Goal: Information Seeking & Learning: Learn about a topic

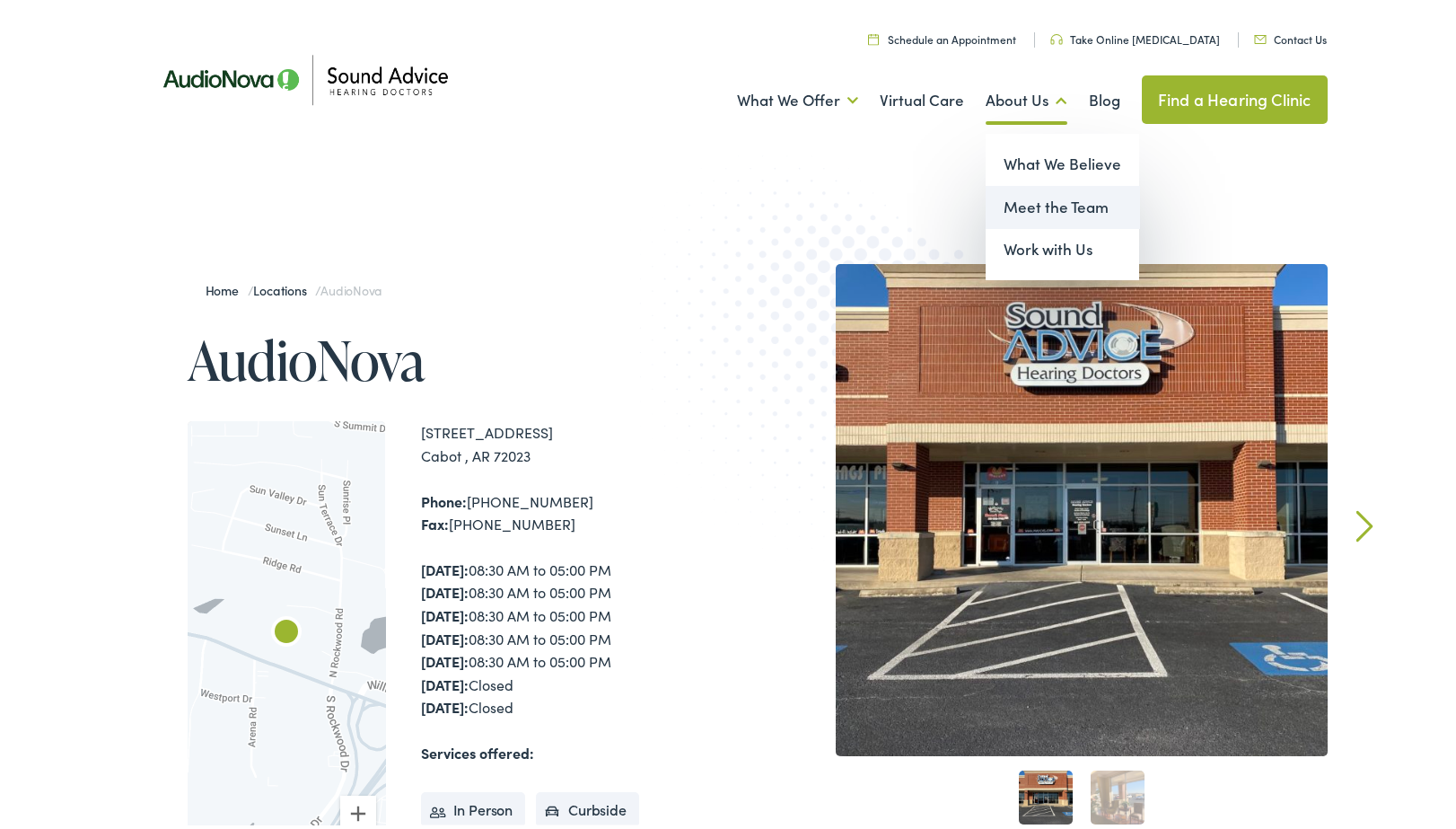
click at [1034, 199] on link "Meet the Team" at bounding box center [1062, 204] width 154 height 43
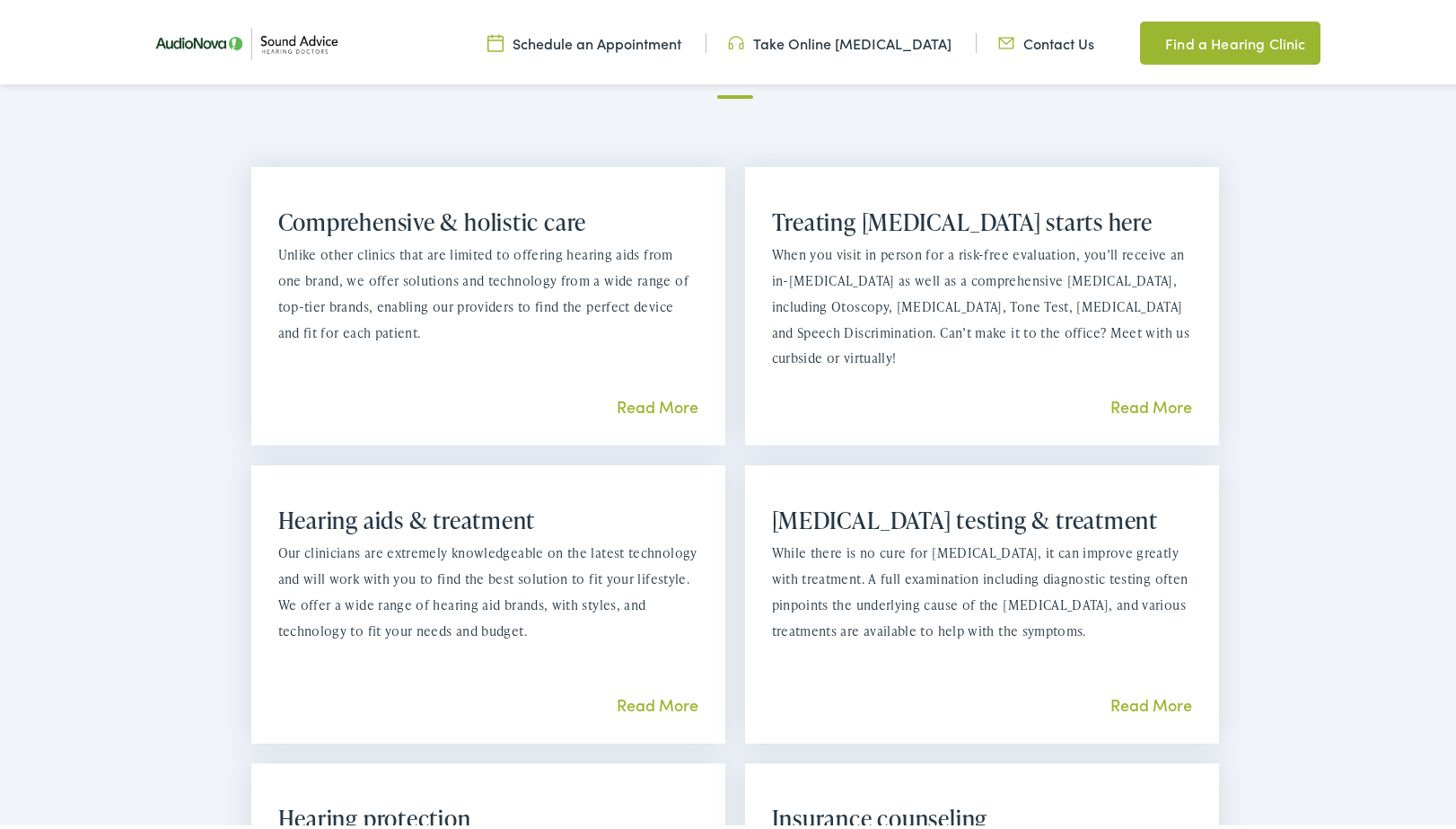
scroll to position [1264, 0]
click at [635, 700] on link "Read More" at bounding box center [658, 699] width 82 height 22
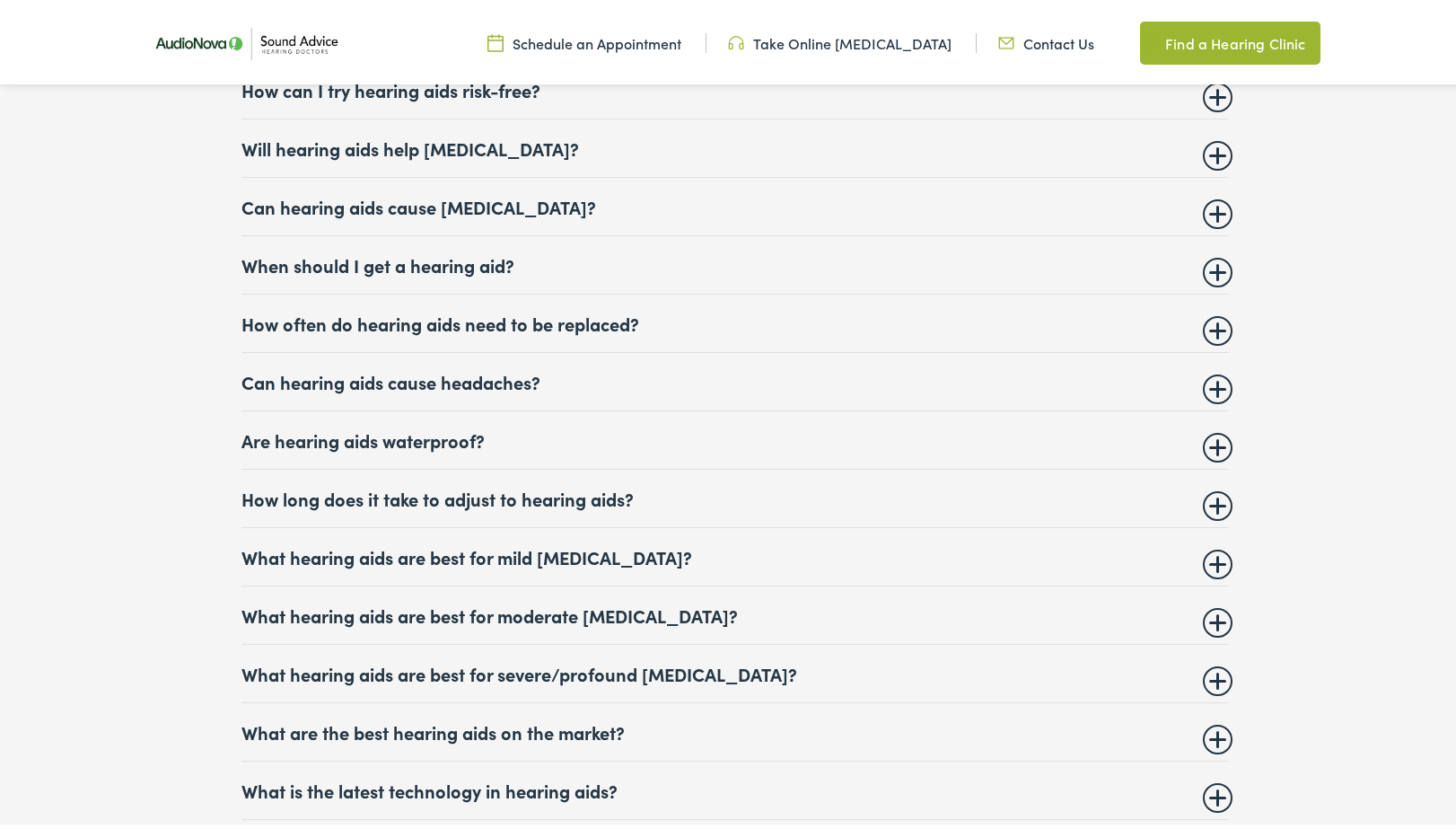
scroll to position [7069, 0]
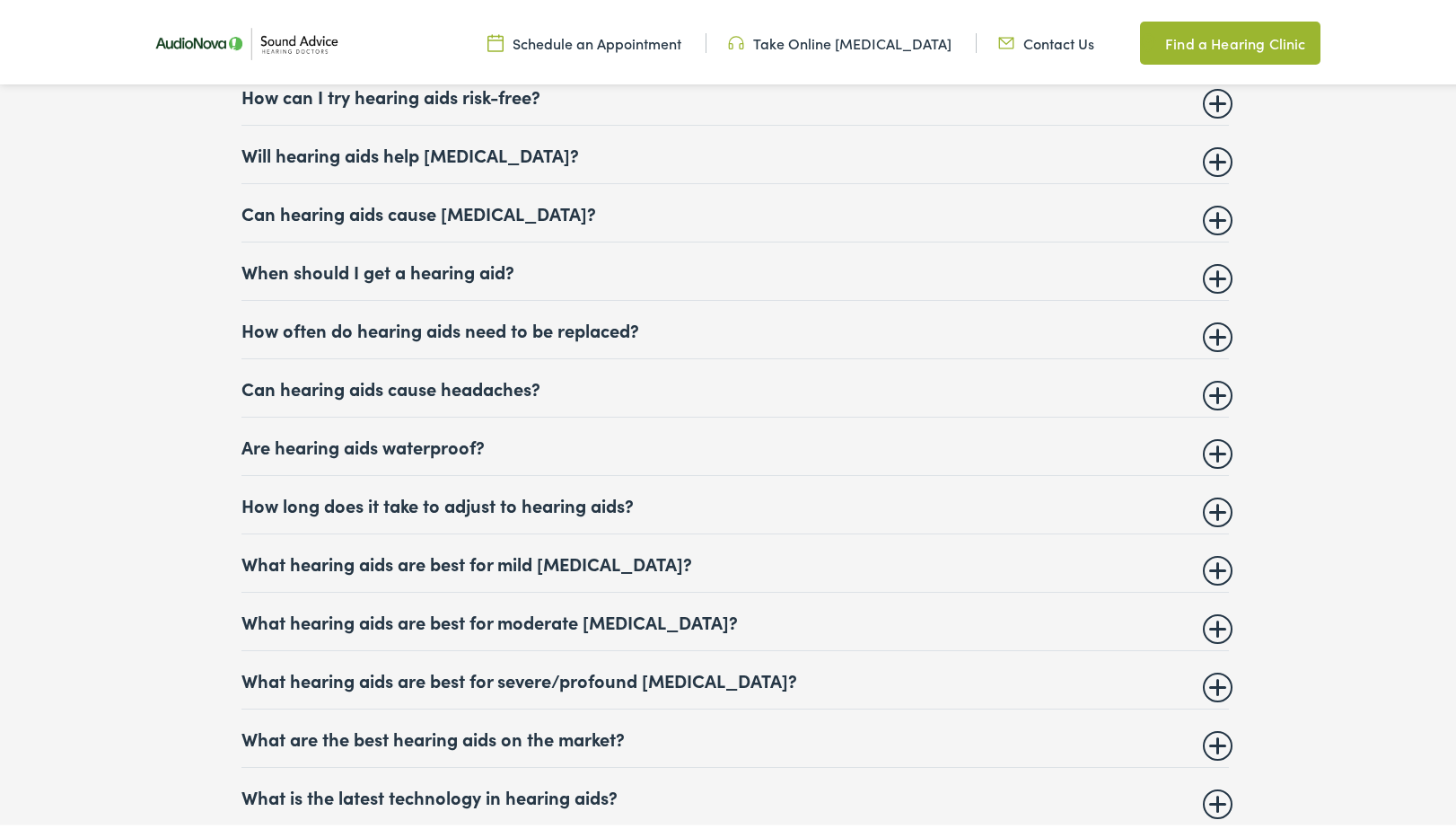
click at [529, 336] on summary "How often do hearing aids need to be replaced?" at bounding box center [735, 325] width 987 height 21
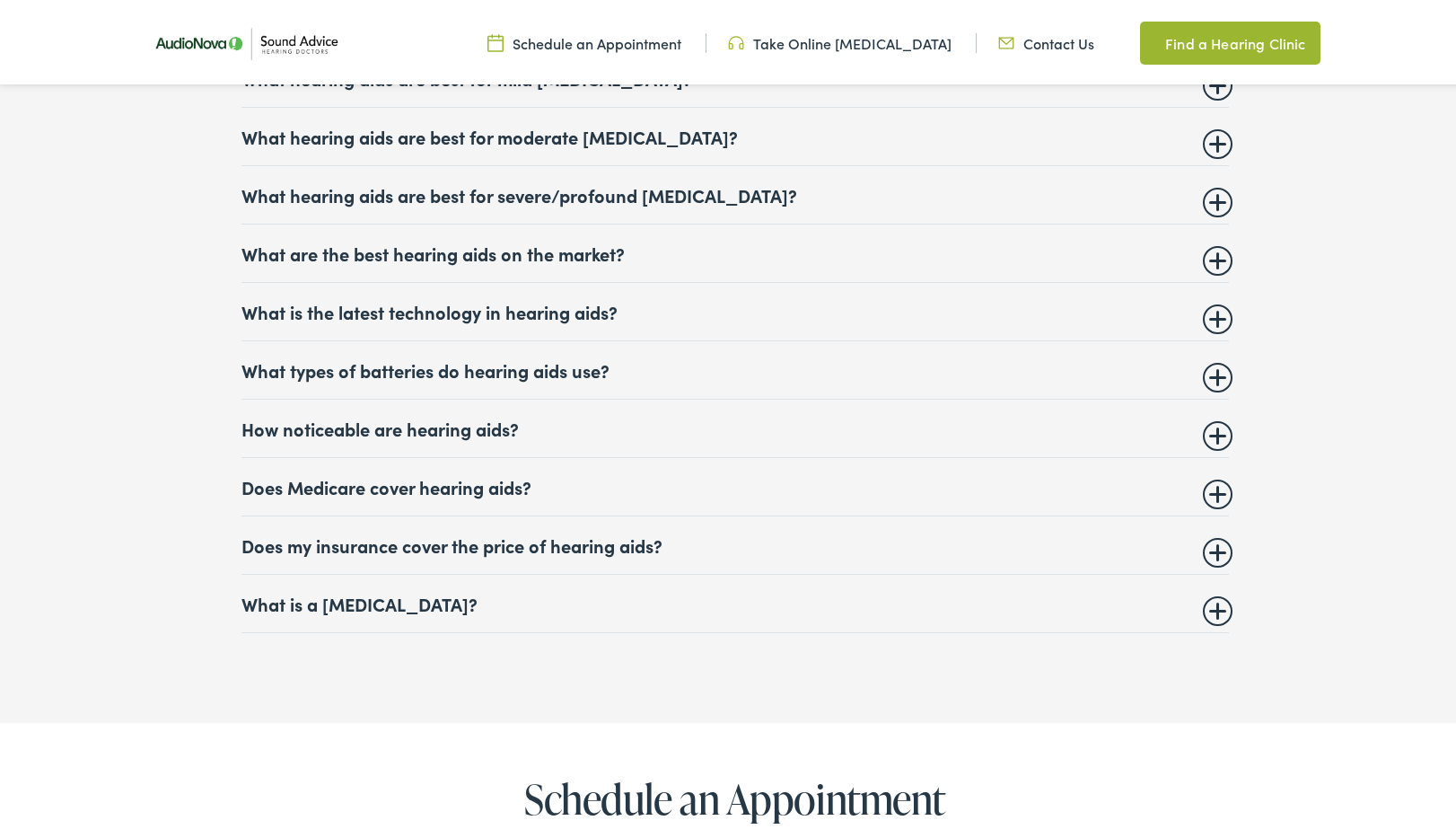
scroll to position [7723, 0]
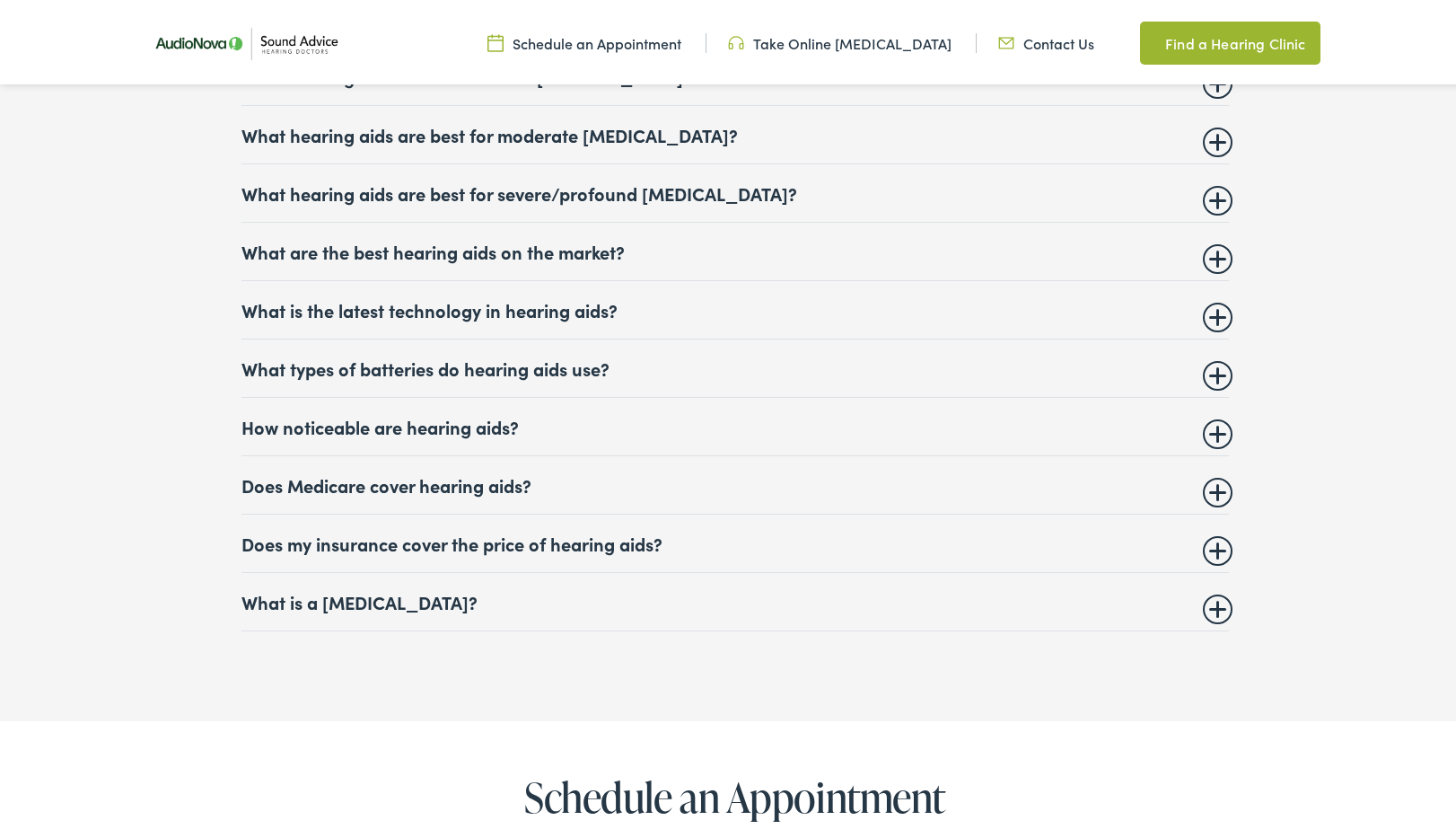
click at [499, 492] on summary "Does Medicare cover hearing aids?" at bounding box center [735, 481] width 987 height 21
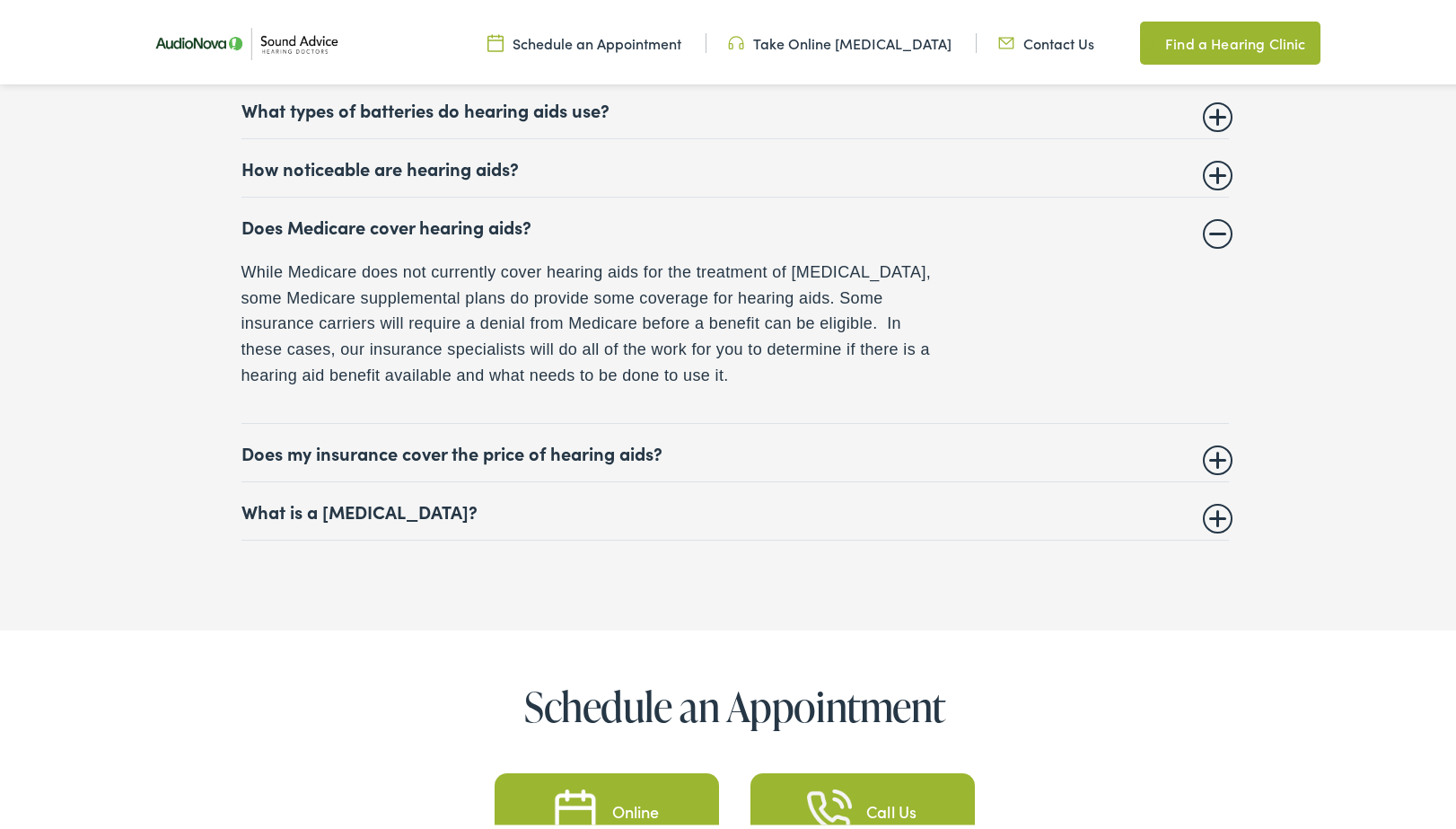
scroll to position [7810, 0]
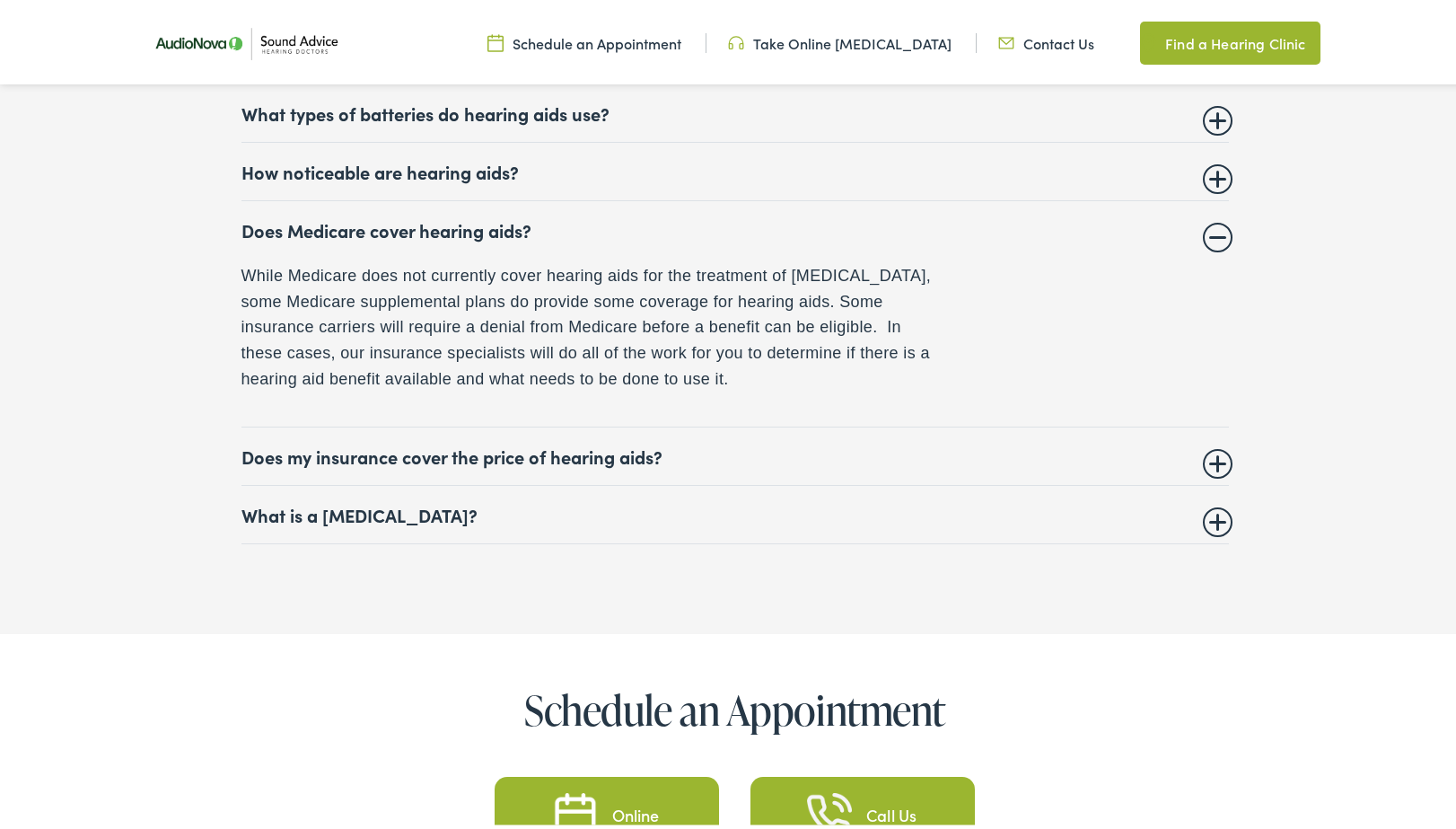
click at [632, 463] on summary "Does my insurance cover the price of hearing aids?" at bounding box center [735, 452] width 987 height 21
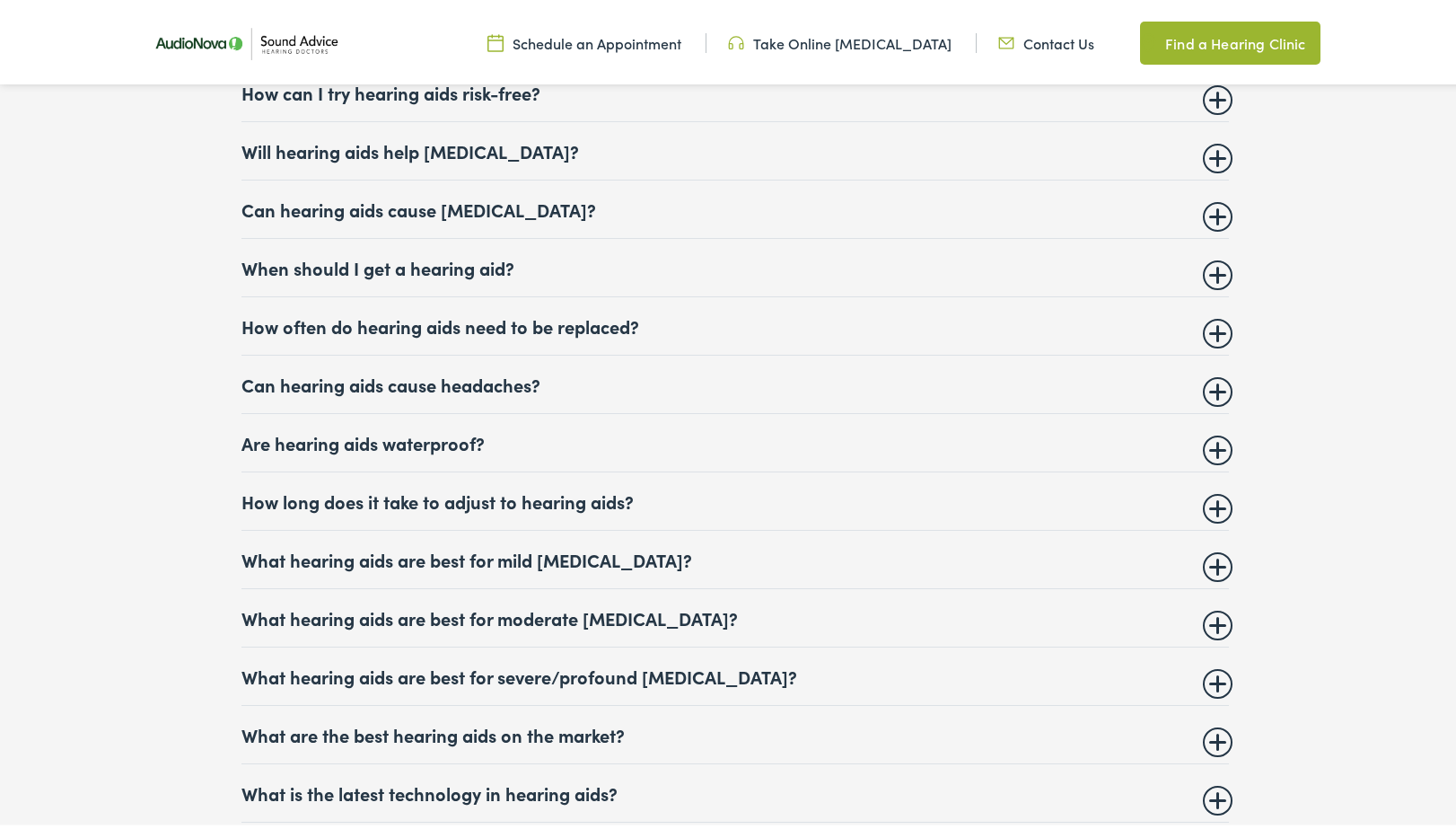
scroll to position [7061, 0]
